Goal: Entertainment & Leisure: Consume media (video, audio)

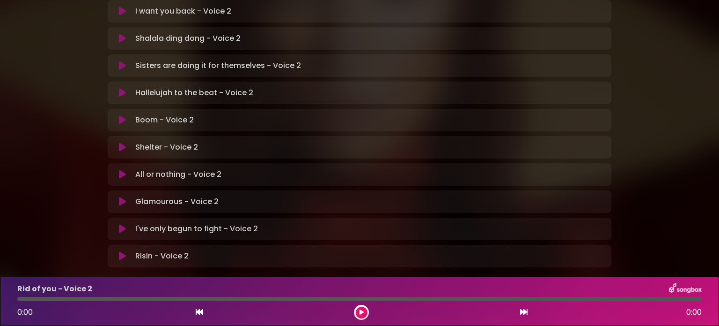
scroll to position [281, 0]
click at [118, 223] on button at bounding box center [122, 227] width 18 height 9
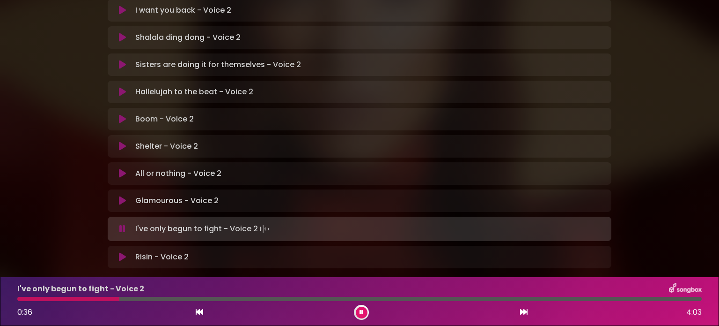
click at [198, 309] on icon at bounding box center [199, 311] width 7 height 7
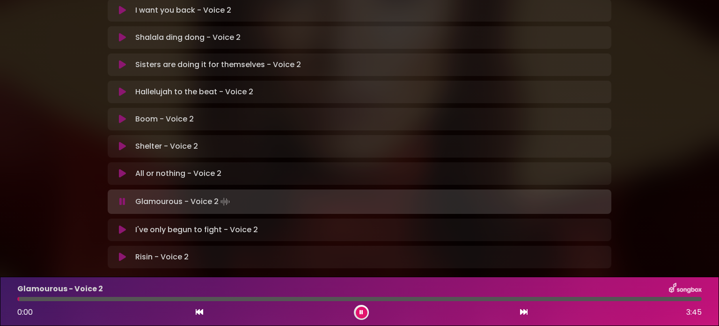
click at [151, 224] on p "I've only begun to fight - Voice 2 Loading Track..." at bounding box center [196, 229] width 123 height 11
click at [122, 225] on icon at bounding box center [122, 229] width 7 height 9
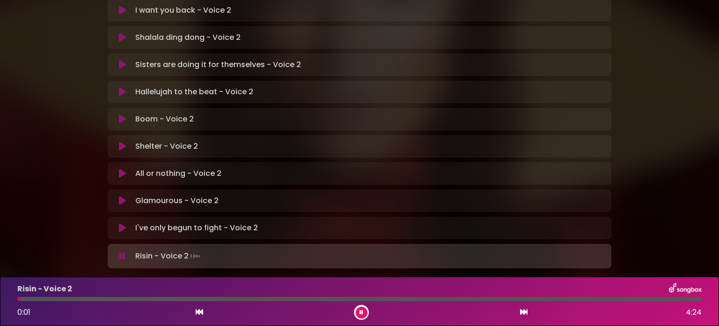
click at [120, 223] on icon at bounding box center [122, 227] width 7 height 9
click at [125, 223] on icon at bounding box center [122, 227] width 7 height 9
click at [122, 223] on icon at bounding box center [122, 227] width 7 height 9
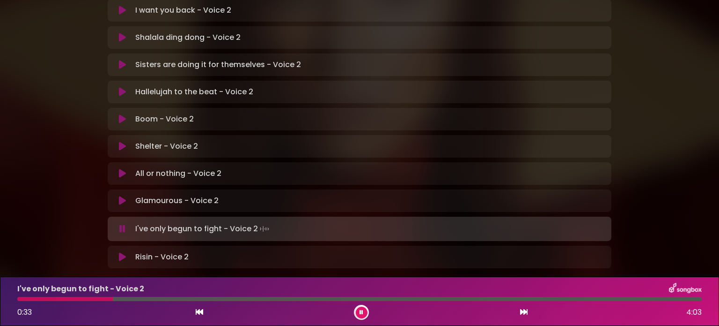
click at [361, 311] on icon at bounding box center [362, 312] width 4 height 6
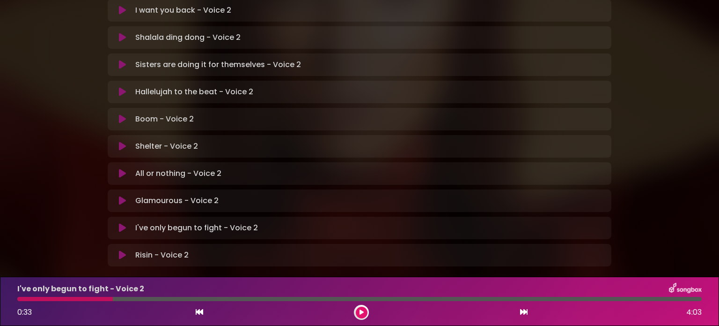
click at [89, 297] on div at bounding box center [65, 299] width 96 height 4
click at [201, 310] on icon at bounding box center [199, 311] width 7 height 7
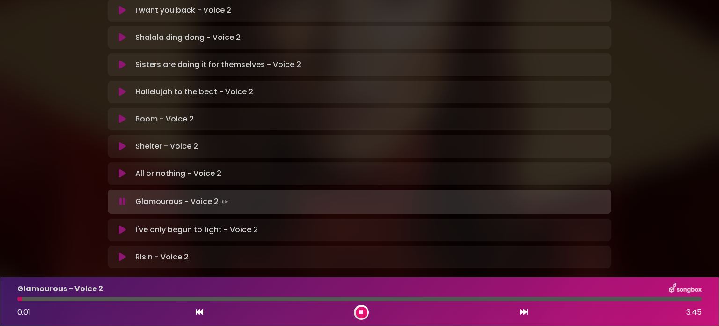
click at [123, 225] on icon at bounding box center [122, 229] width 7 height 9
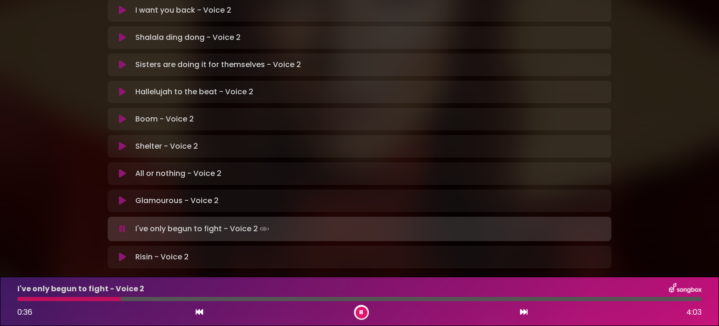
click at [360, 312] on icon at bounding box center [362, 312] width 4 height 6
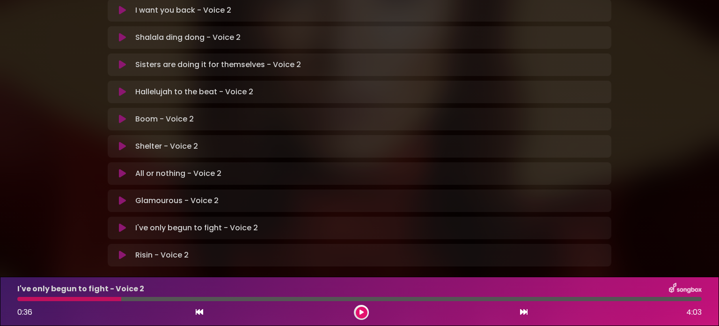
drag, startPoint x: 120, startPoint y: 299, endPoint x: 90, endPoint y: 302, distance: 30.1
click at [90, 302] on div "I've only begun to fight - Voice 2 0:36 4:03" at bounding box center [360, 300] width 696 height 37
drag, startPoint x: 120, startPoint y: 299, endPoint x: 82, endPoint y: 300, distance: 37.5
click at [77, 301] on div "I've only begun to fight - Voice 2 0:36 4:03" at bounding box center [360, 300] width 696 height 37
click at [88, 297] on div at bounding box center [69, 299] width 104 height 4
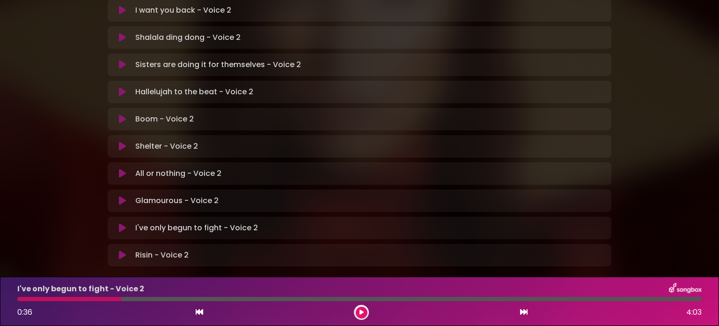
click at [84, 298] on div at bounding box center [69, 299] width 104 height 4
click at [198, 312] on icon at bounding box center [199, 311] width 7 height 7
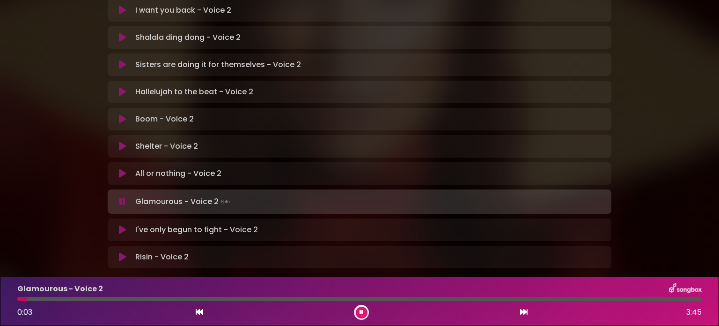
click at [123, 225] on icon at bounding box center [122, 229] width 7 height 9
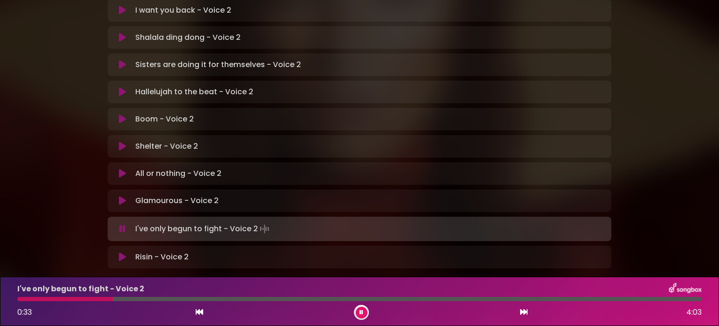
click at [362, 312] on icon at bounding box center [362, 312] width 4 height 6
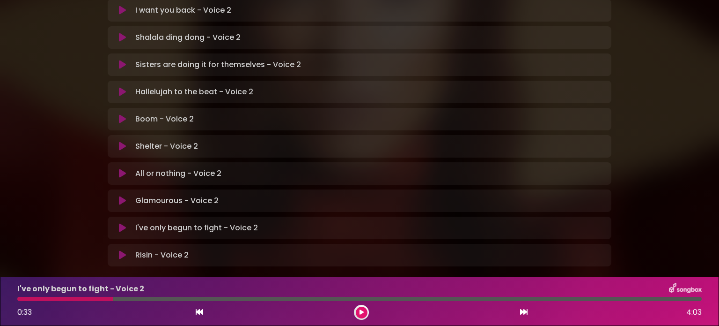
click at [362, 316] on button at bounding box center [362, 312] width 12 height 12
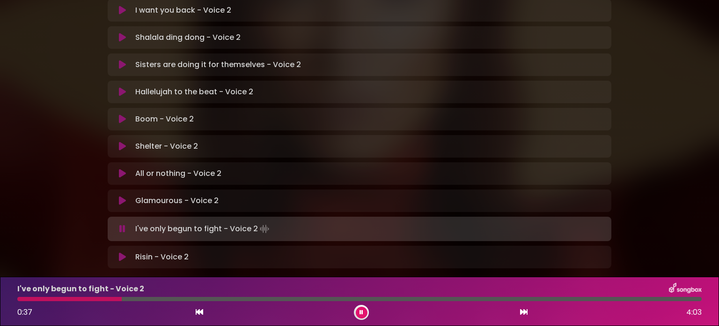
click at [361, 314] on icon at bounding box center [362, 312] width 4 height 6
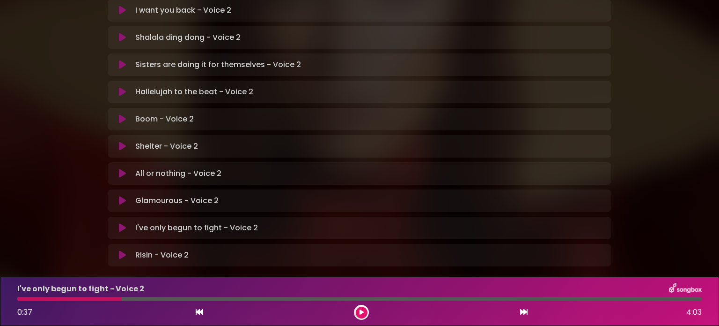
click at [362, 312] on icon at bounding box center [362, 312] width 4 height 6
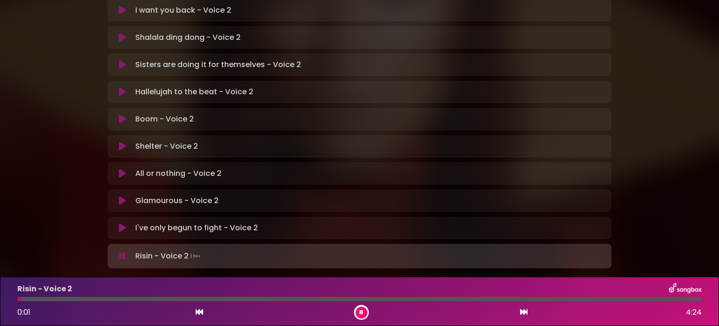
click at [120, 223] on icon at bounding box center [122, 227] width 7 height 9
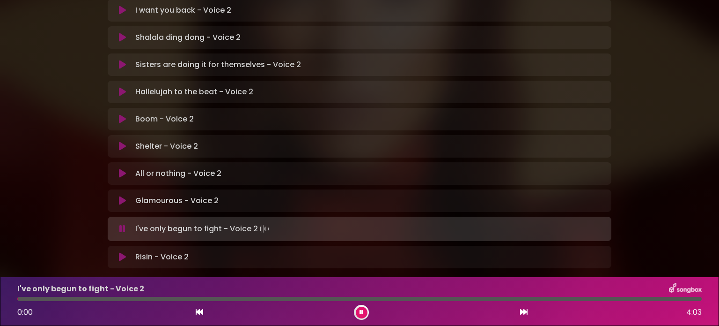
click at [362, 311] on icon at bounding box center [362, 312] width 4 height 6
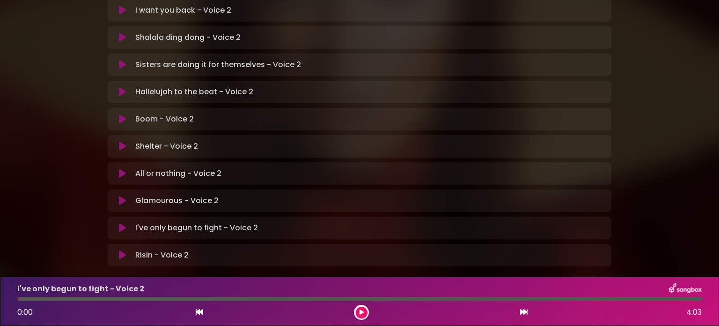
click at [126, 223] on icon at bounding box center [122, 227] width 7 height 9
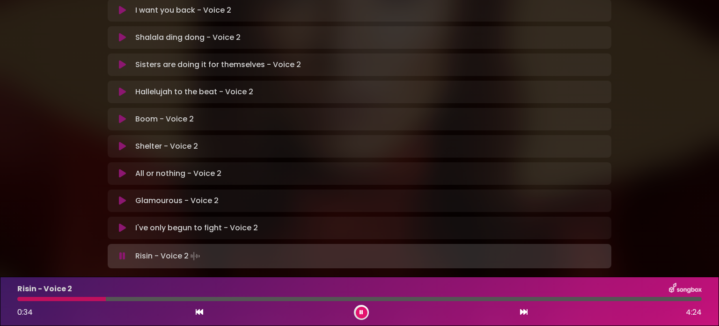
click at [198, 308] on icon at bounding box center [199, 311] width 7 height 7
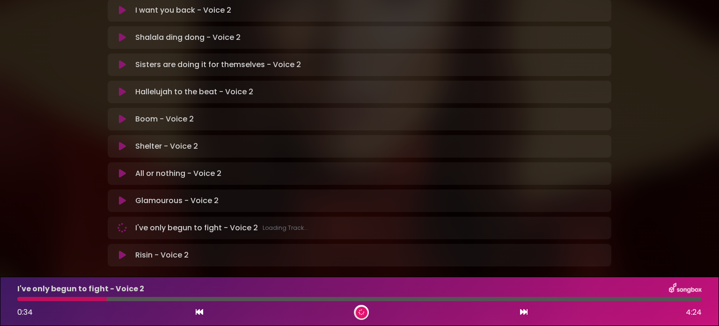
click at [148, 249] on p "Risin - Voice 2 Loading Track..." at bounding box center [161, 254] width 53 height 11
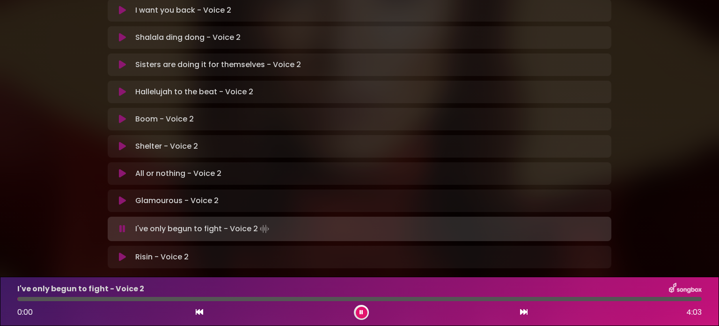
click at [122, 252] on icon at bounding box center [122, 256] width 7 height 9
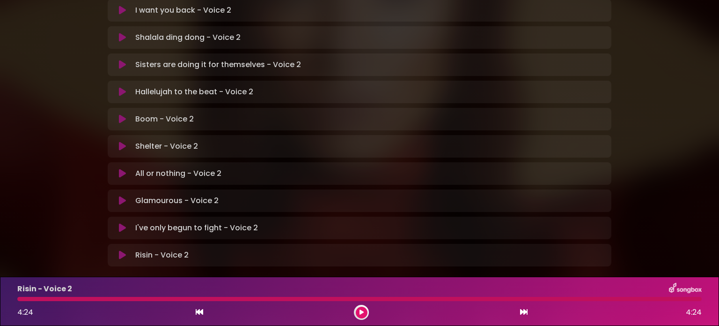
click at [123, 250] on icon at bounding box center [122, 254] width 7 height 9
click at [121, 250] on icon at bounding box center [122, 254] width 7 height 9
